Goal: Information Seeking & Learning: Check status

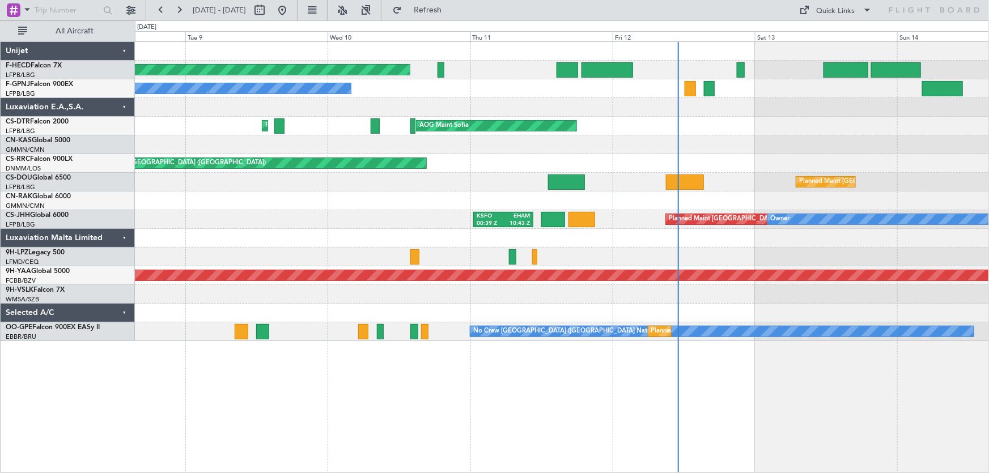
click at [555, 112] on div "Planned Maint [GEOGRAPHIC_DATA] ([GEOGRAPHIC_DATA]) No Crew No Crew No Crew No …" at bounding box center [562, 191] width 854 height 299
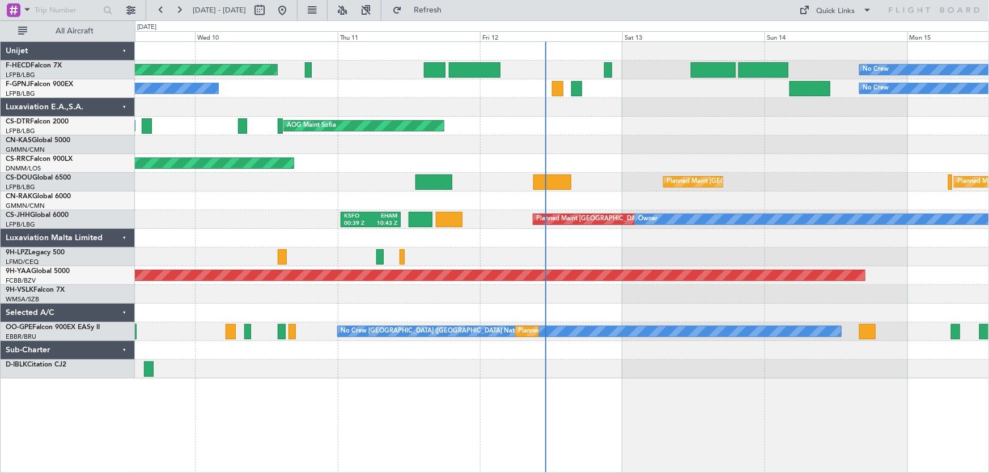
click at [488, 179] on div "Planned Maint [GEOGRAPHIC_DATA] ([GEOGRAPHIC_DATA]) No Crew EGGW 20:00 Z KSEA 0…" at bounding box center [562, 210] width 854 height 337
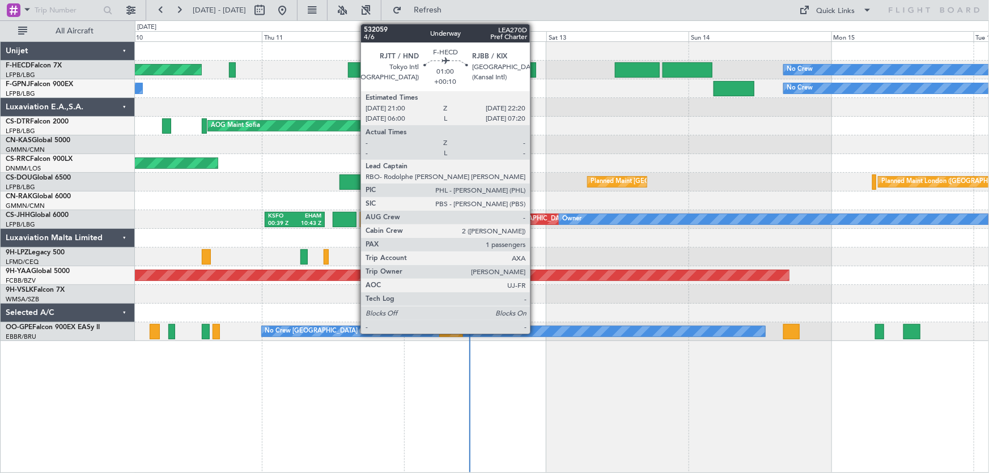
click at [535, 72] on div at bounding box center [532, 69] width 8 height 15
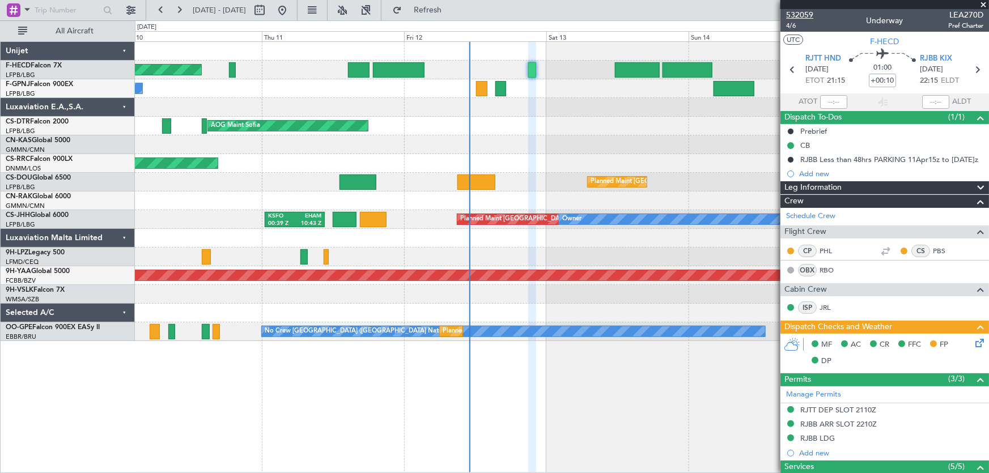
click at [806, 18] on span "532059" at bounding box center [799, 15] width 27 height 12
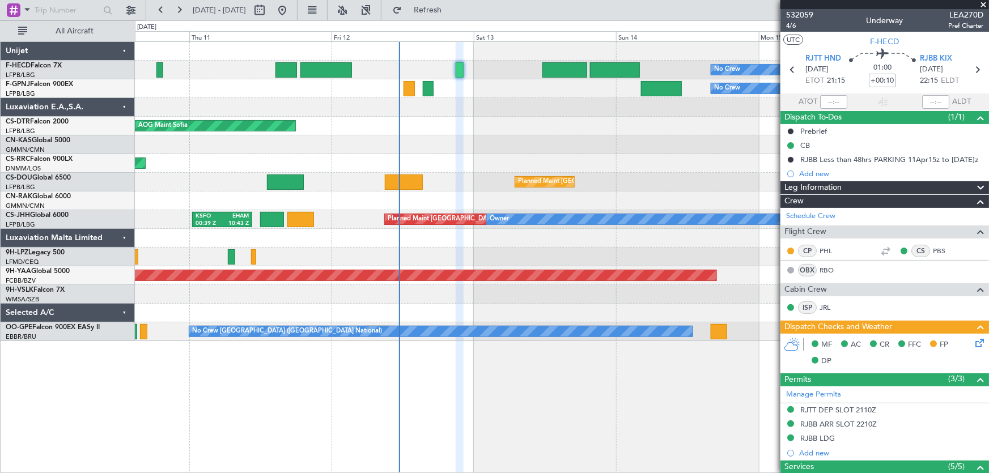
click at [334, 135] on div "No Crew EGGW 20:00 Z KSEA 05:15 Z Planned Maint [GEOGRAPHIC_DATA] ([GEOGRAPHIC_…" at bounding box center [562, 191] width 854 height 299
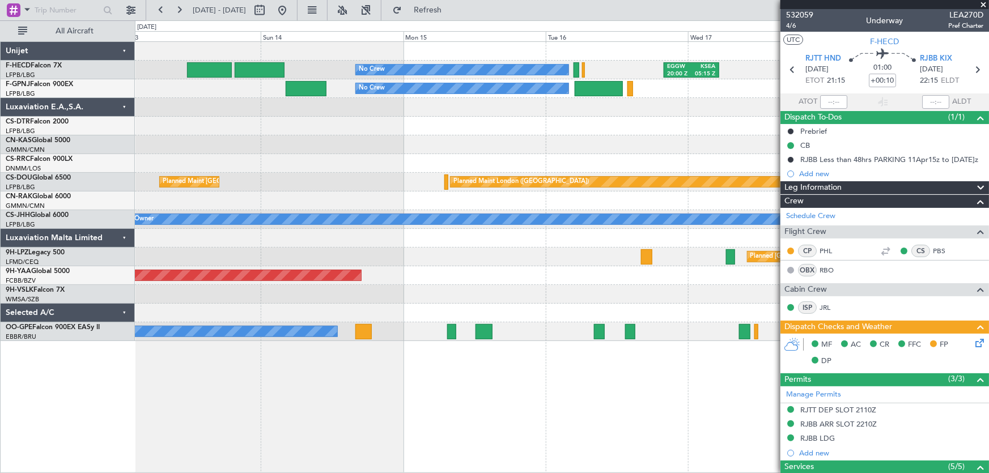
click at [473, 154] on div "No Crew EGGW 20:00 Z KSEA 05:15 Z No Crew No Crew AOG Maint Sofia Planned Maint…" at bounding box center [562, 191] width 854 height 299
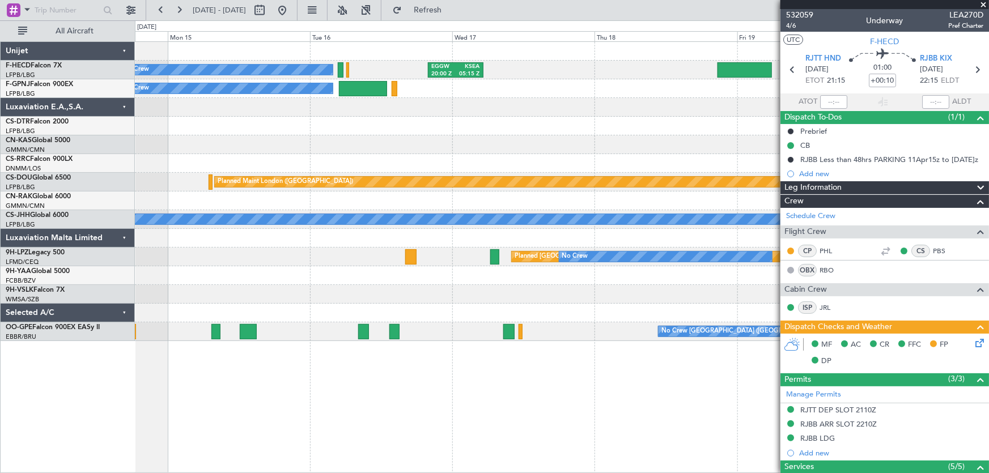
click at [300, 166] on div "No Crew EGGW 20:00 Z KSEA 05:15 Z No Crew No Crew No Crew Planned Maint [GEOGRA…" at bounding box center [562, 191] width 854 height 299
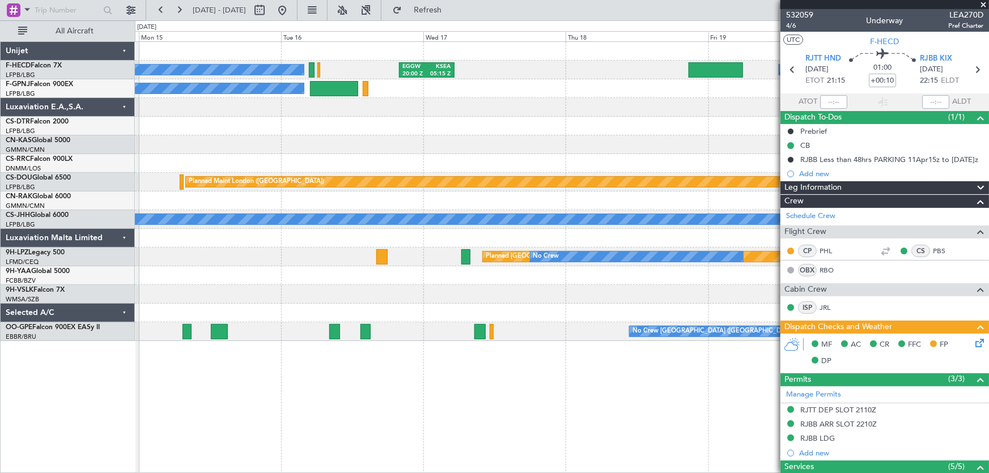
click at [351, 147] on div "No Crew EGGW 20:00 Z KSEA 05:15 Z No Crew No Crew No Crew Planned Maint [GEOGRA…" at bounding box center [562, 191] width 854 height 299
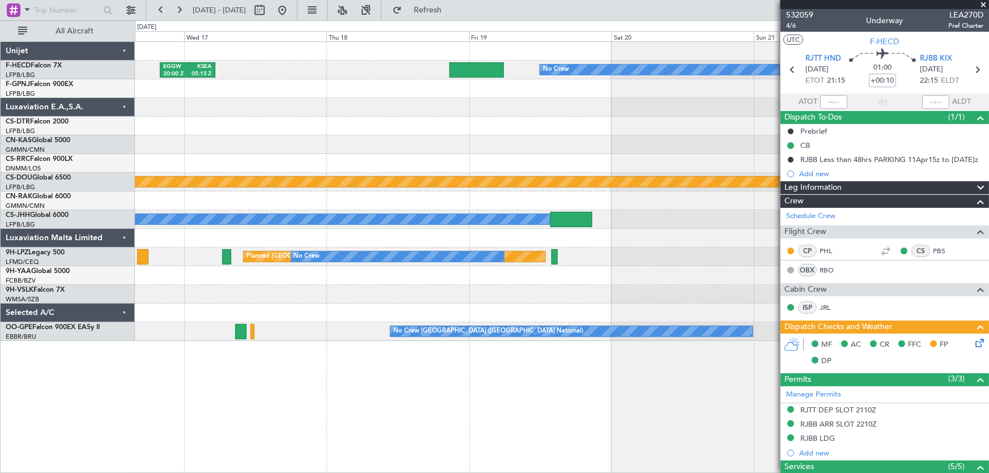
click at [305, 164] on div "No Crew EGGW 20:00 Z KSEA 05:15 Z No Crew No Crew No Crew Planned Maint [GEOGRA…" at bounding box center [562, 191] width 854 height 299
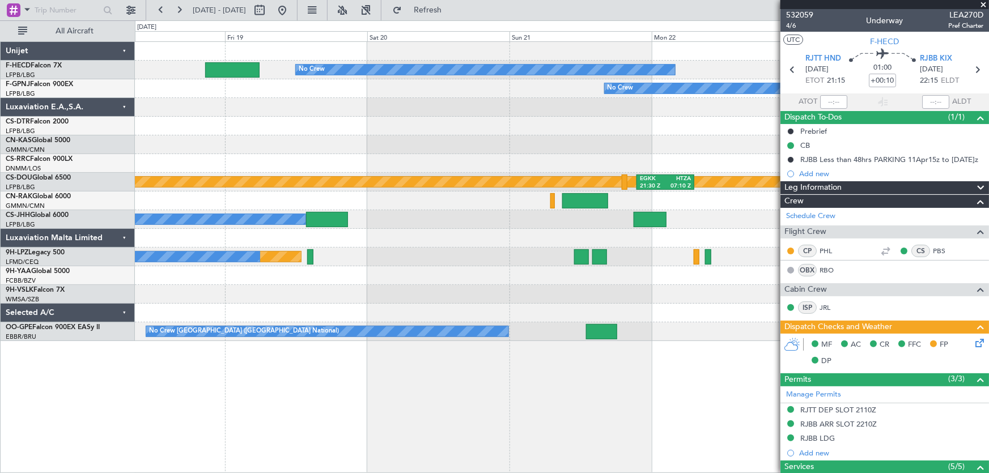
click at [359, 163] on div "No Crew No Crew Planned Maint [GEOGRAPHIC_DATA] ([GEOGRAPHIC_DATA]) EGGW 20:00 …" at bounding box center [562, 191] width 854 height 299
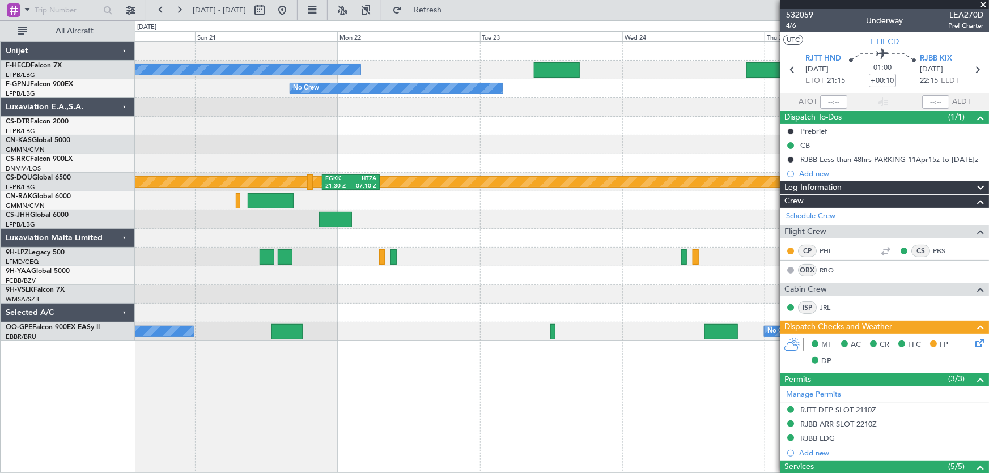
click at [418, 171] on div "No Crew No Crew Planned Maint [GEOGRAPHIC_DATA] ([GEOGRAPHIC_DATA]) No Crew No …" at bounding box center [562, 191] width 854 height 299
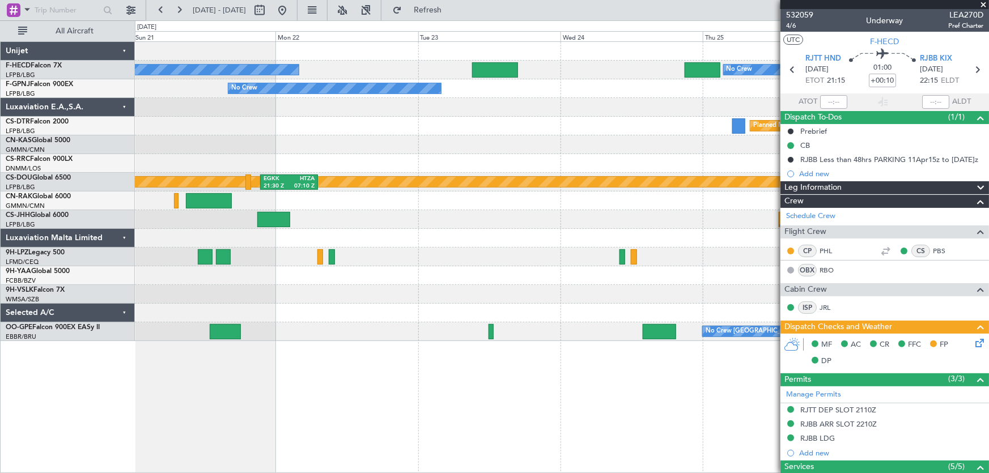
click at [230, 112] on div "No Crew Planned Maint [GEOGRAPHIC_DATA] ([GEOGRAPHIC_DATA]) No Crew No Crew No …" at bounding box center [562, 191] width 854 height 299
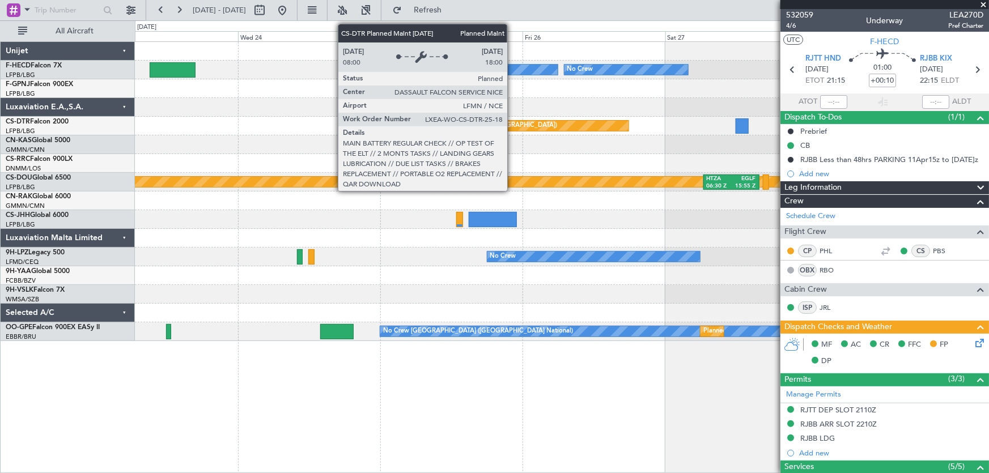
click at [304, 142] on div "Planned Maint [GEOGRAPHIC_DATA] ([GEOGRAPHIC_DATA]) No Crew No Crew No Crew No …" at bounding box center [562, 191] width 854 height 299
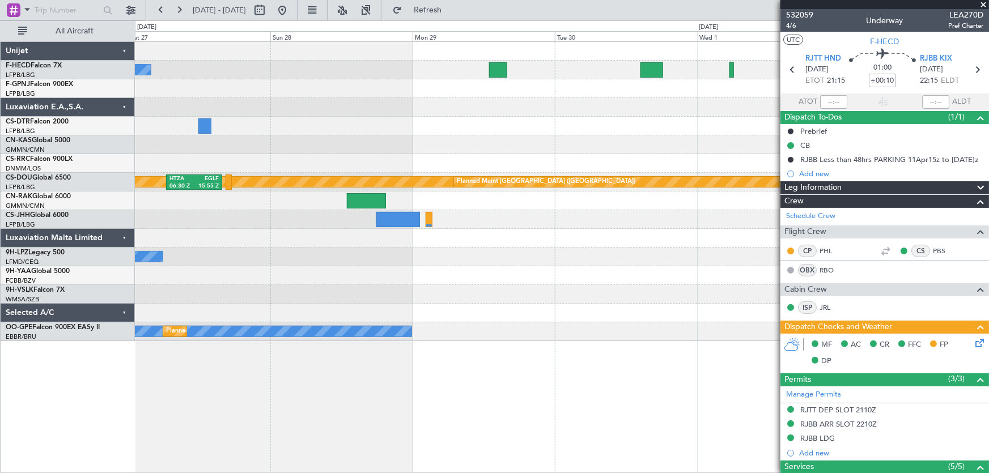
click at [238, 145] on div at bounding box center [562, 144] width 854 height 19
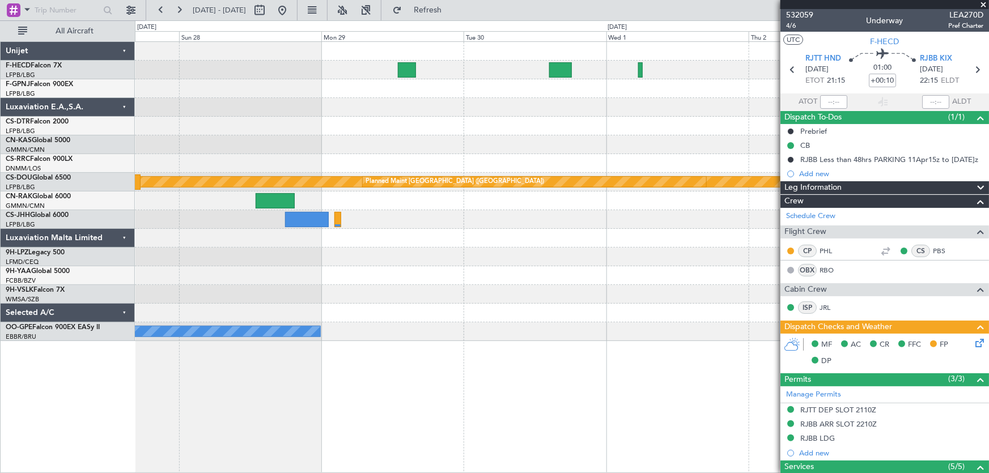
click at [278, 141] on div at bounding box center [562, 144] width 854 height 19
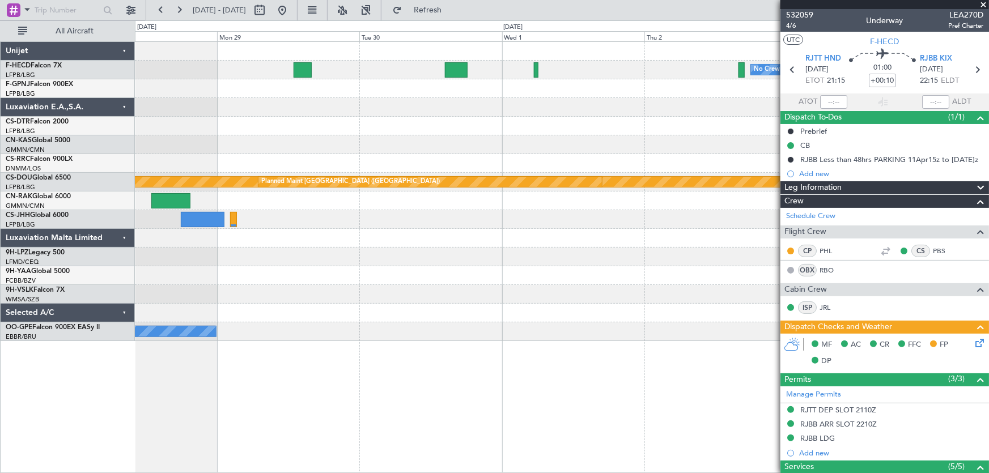
click at [289, 126] on div at bounding box center [562, 126] width 854 height 19
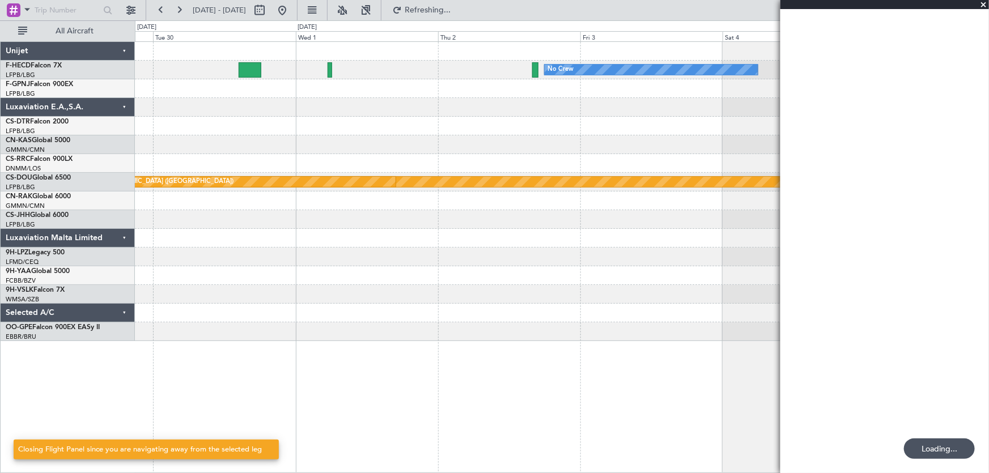
click at [175, 148] on div "No Crew Planned Maint [GEOGRAPHIC_DATA] ([GEOGRAPHIC_DATA]) Planned Maint [GEOG…" at bounding box center [562, 191] width 854 height 299
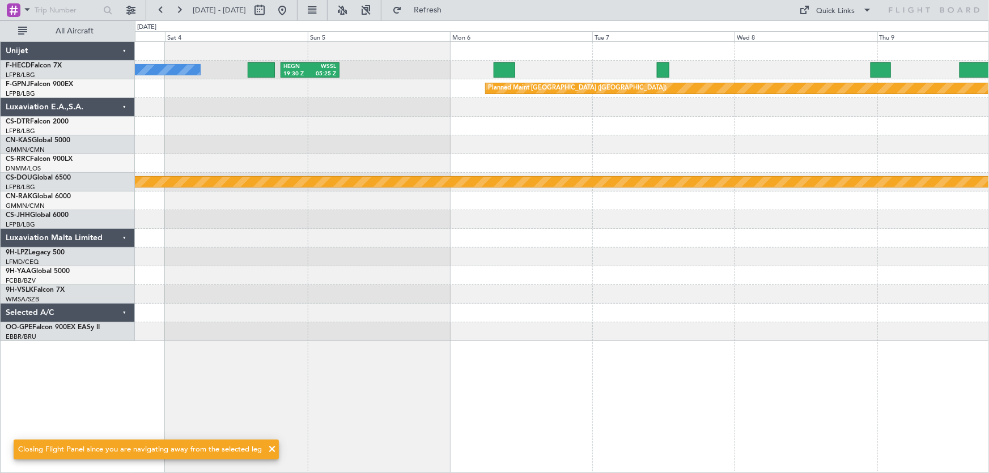
click at [401, 118] on div at bounding box center [562, 126] width 854 height 19
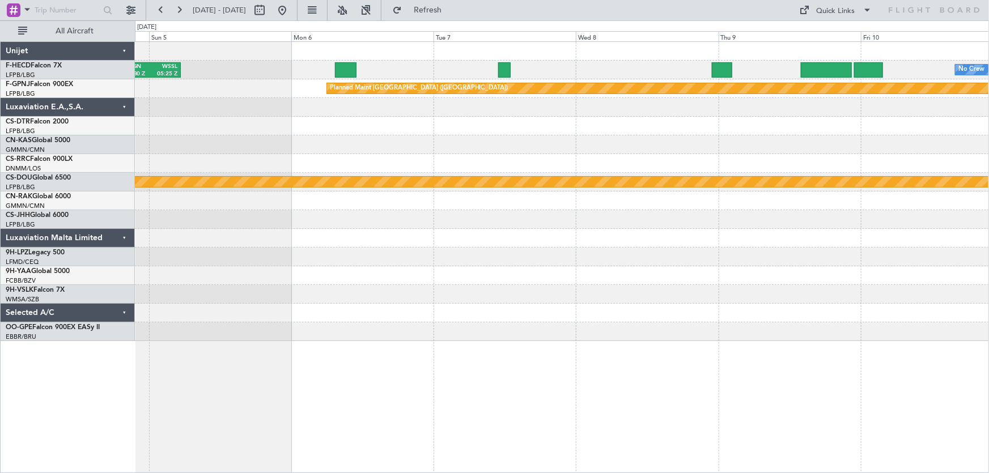
click at [556, 165] on div "HEGN 19:30 Z WSSL 05:25 Z No Crew No Crew Planned Maint [GEOGRAPHIC_DATA] ([GEO…" at bounding box center [562, 191] width 854 height 299
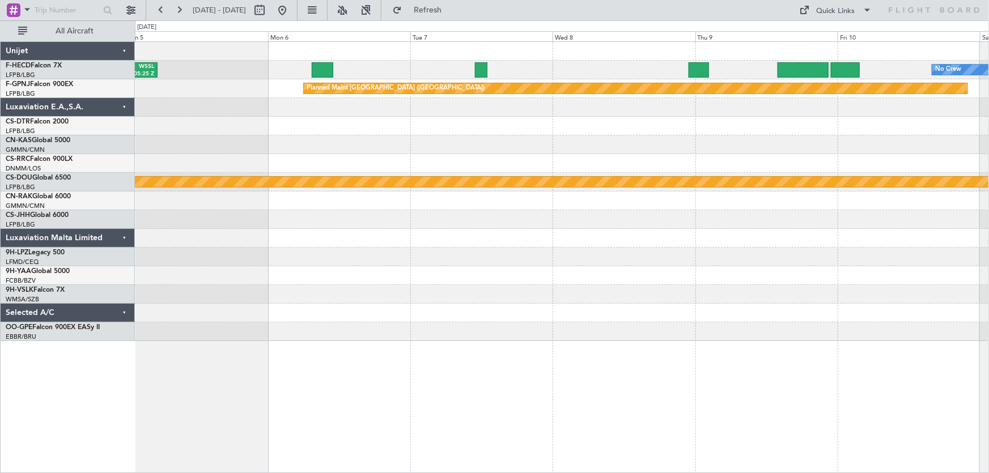
click at [618, 138] on div at bounding box center [562, 144] width 854 height 19
